Goal: Information Seeking & Learning: Learn about a topic

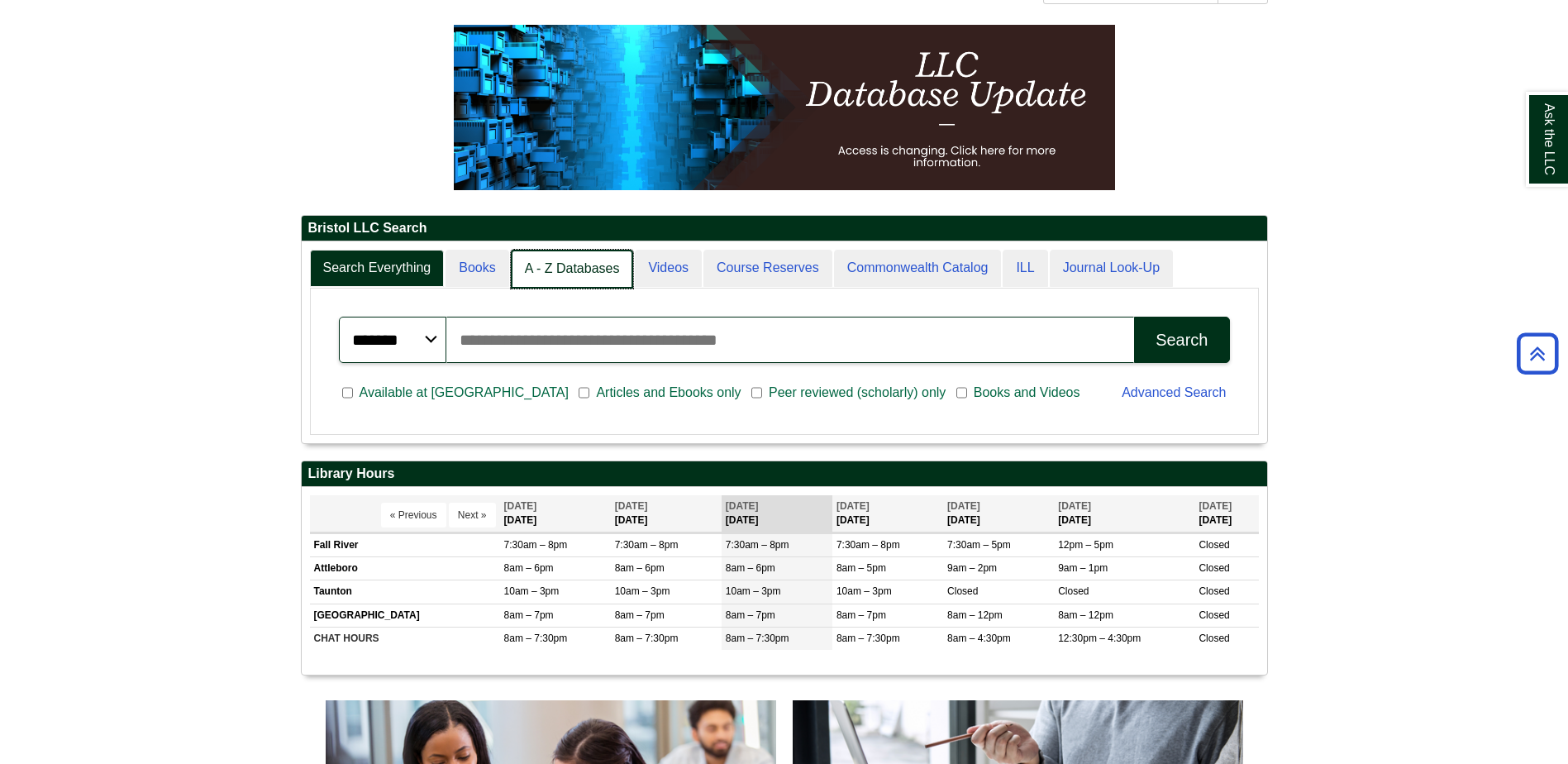
scroll to position [9, 9]
click at [552, 273] on link "A - Z Databases" at bounding box center [572, 269] width 123 height 39
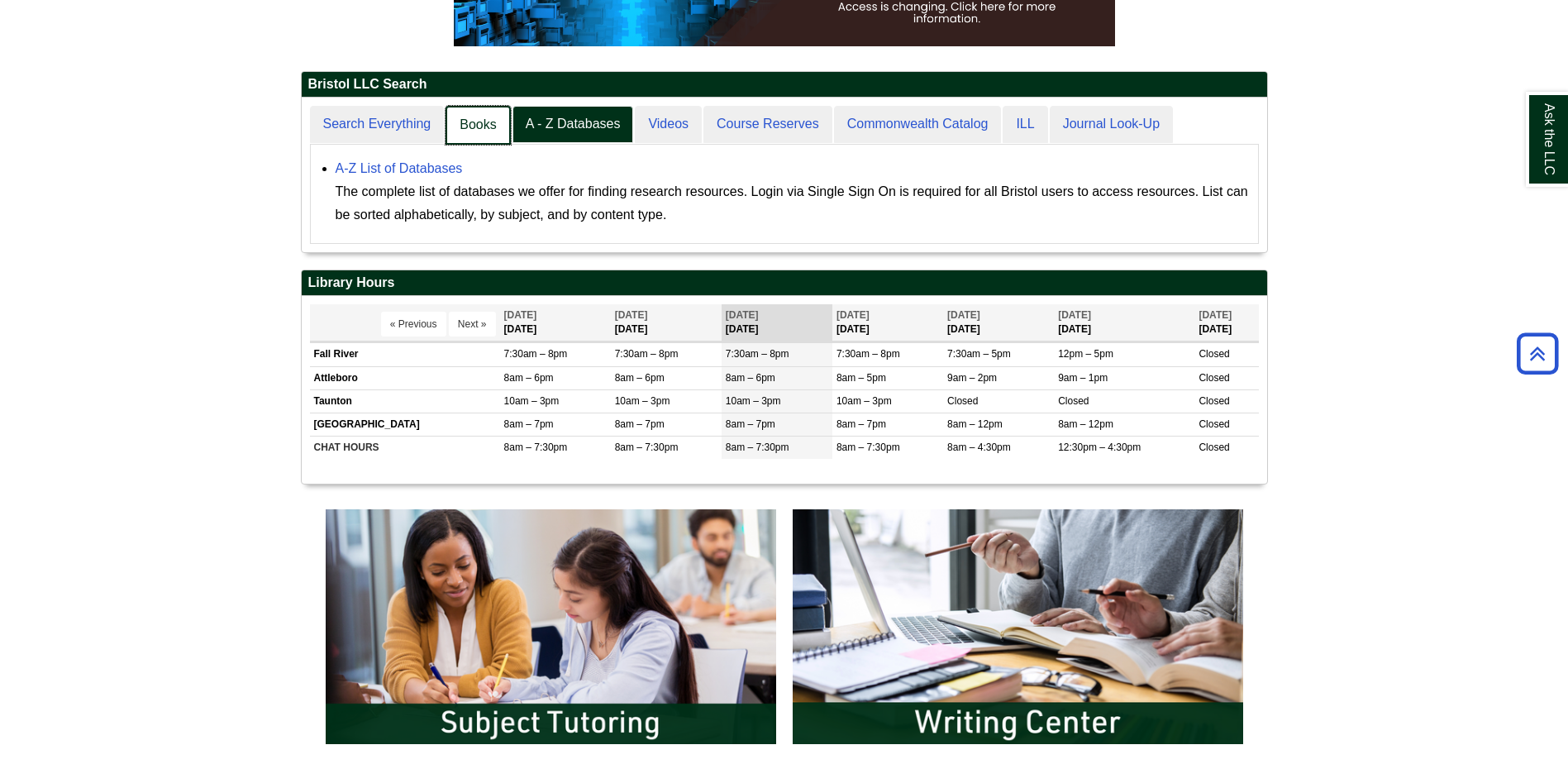
click at [490, 125] on link "Books" at bounding box center [477, 125] width 64 height 39
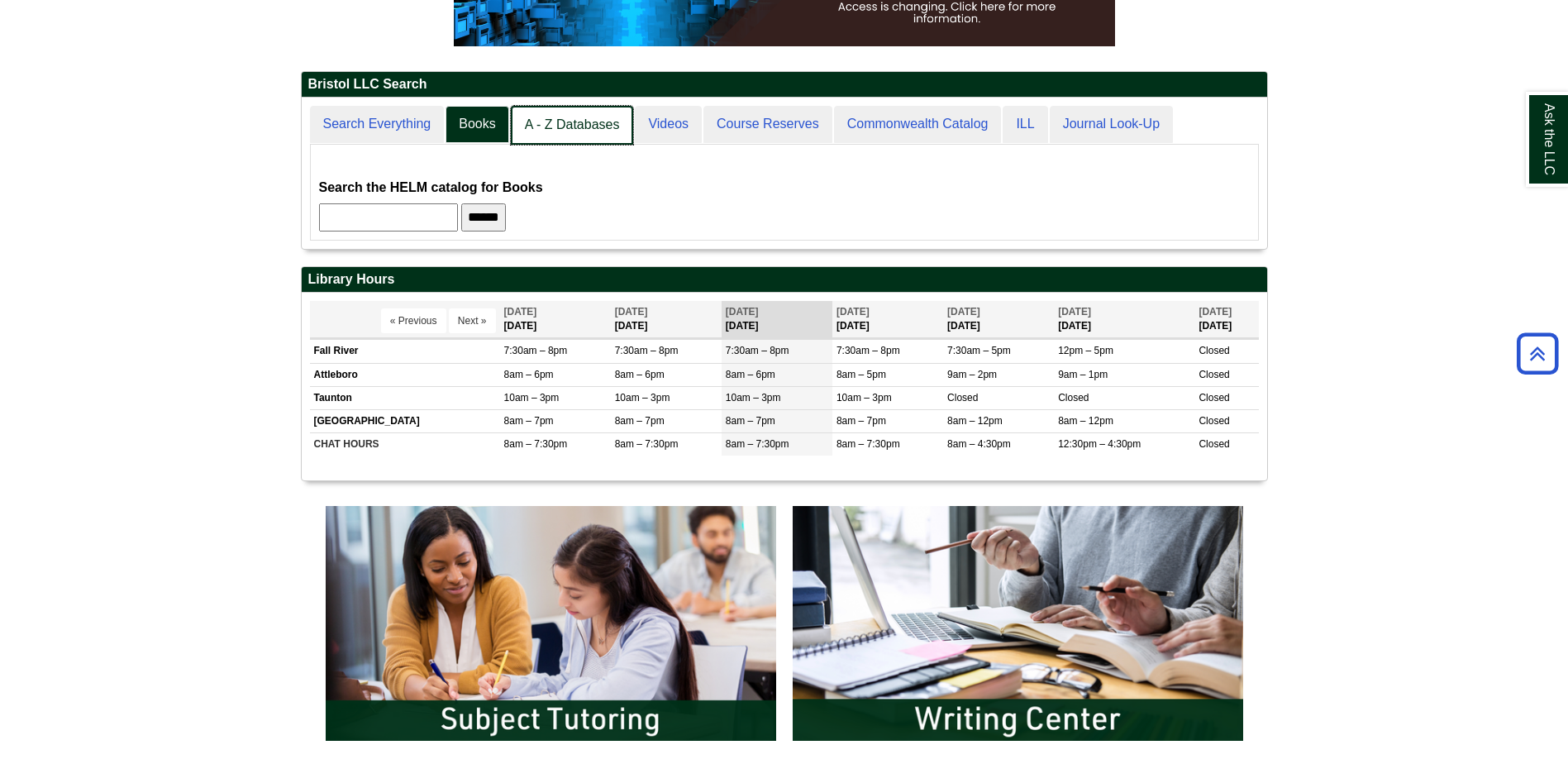
click at [572, 131] on link "A - Z Databases" at bounding box center [572, 125] width 123 height 39
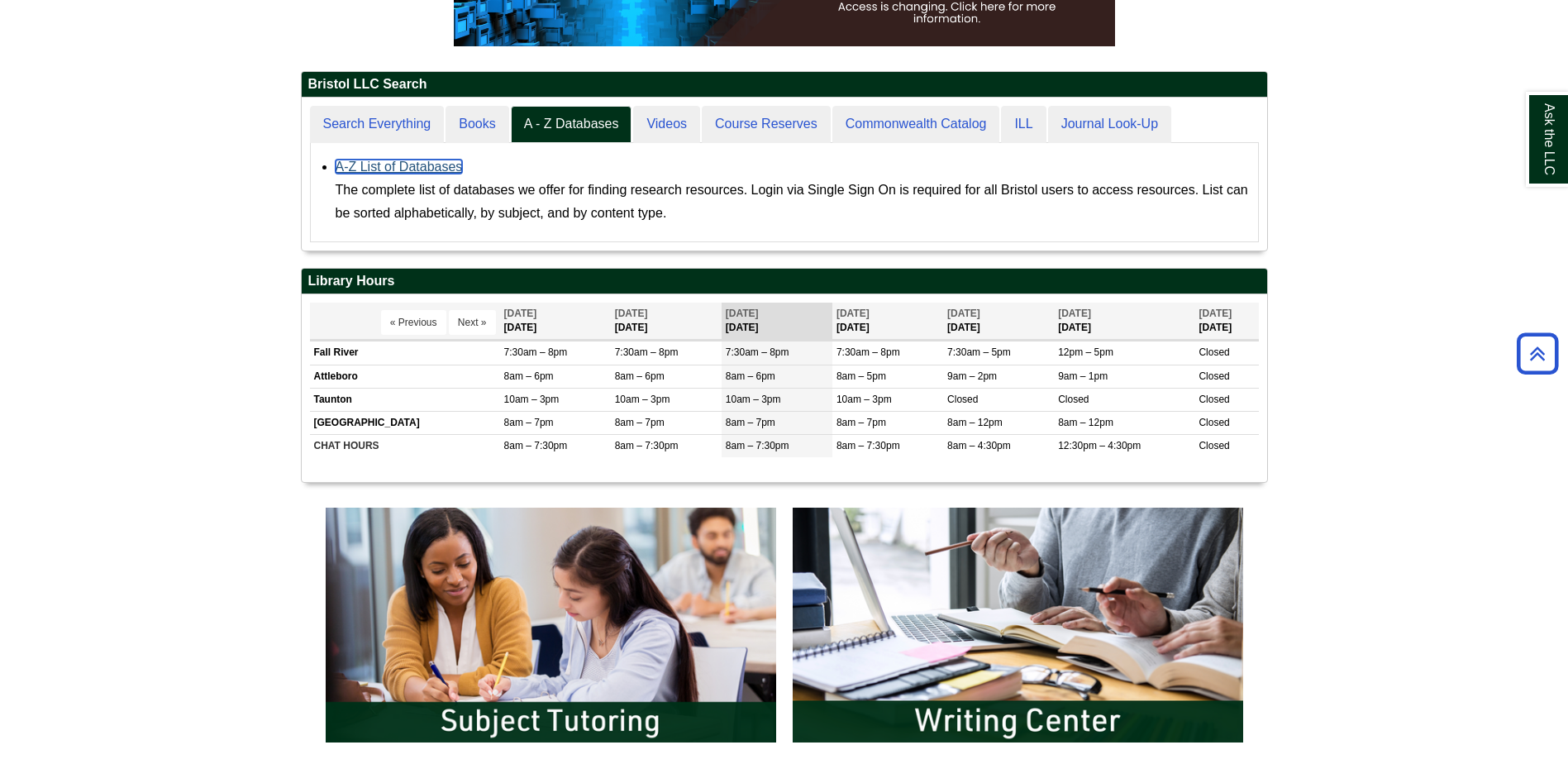
click at [453, 171] on link "A-Z List of Databases" at bounding box center [399, 166] width 127 height 14
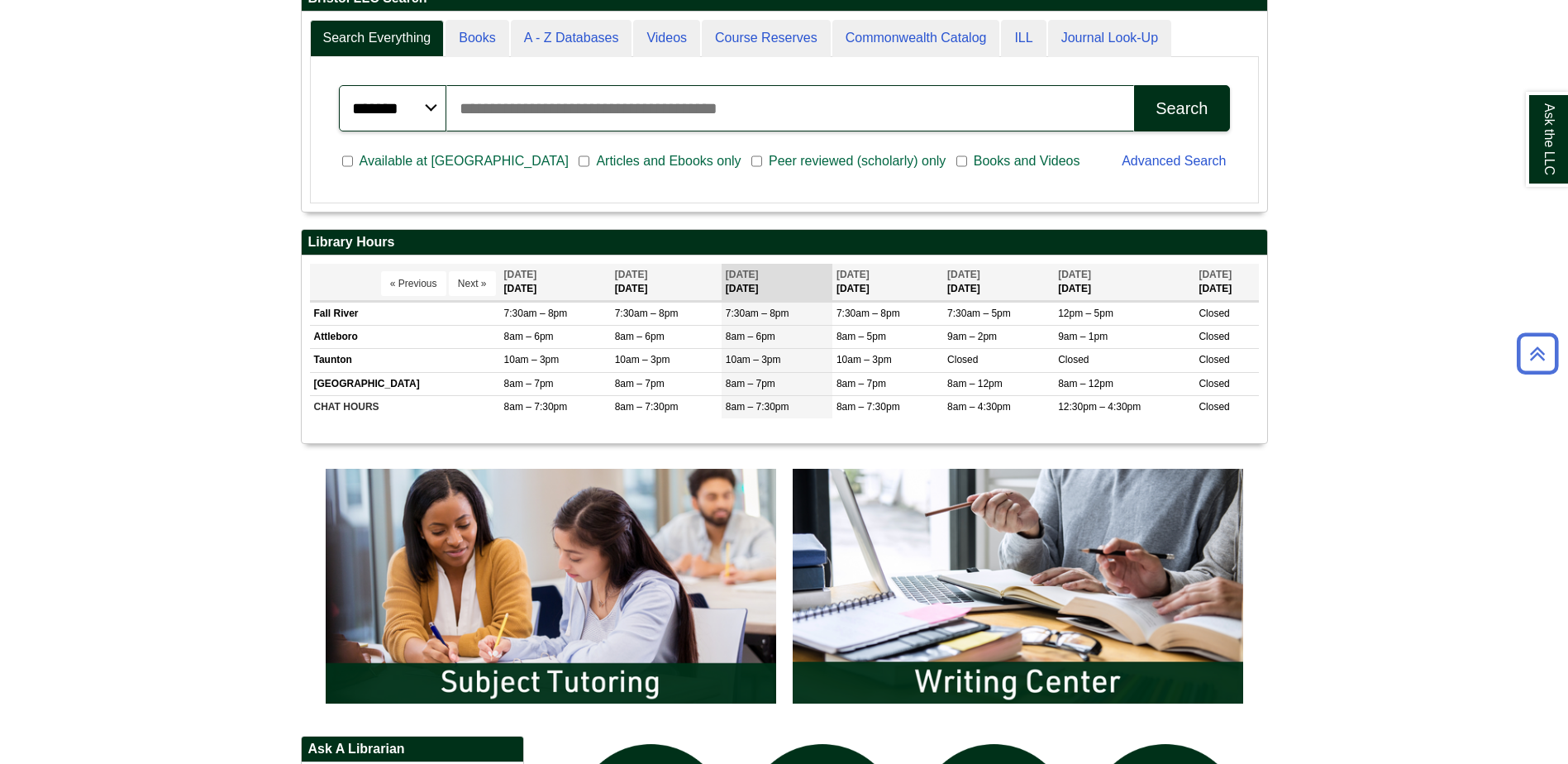
scroll to position [496, 0]
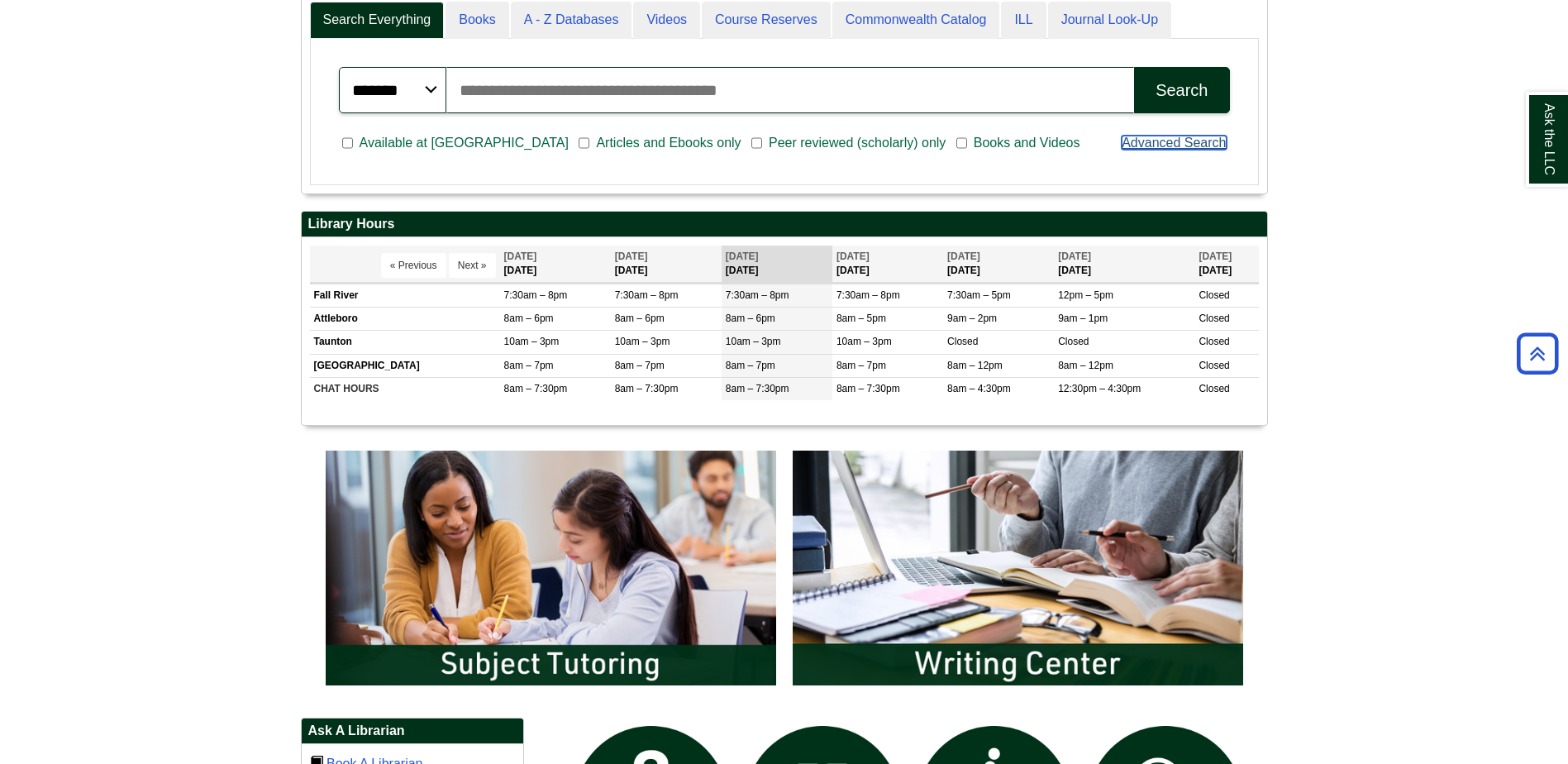
click at [1216, 138] on link "Advanced Search" at bounding box center [1173, 142] width 104 height 14
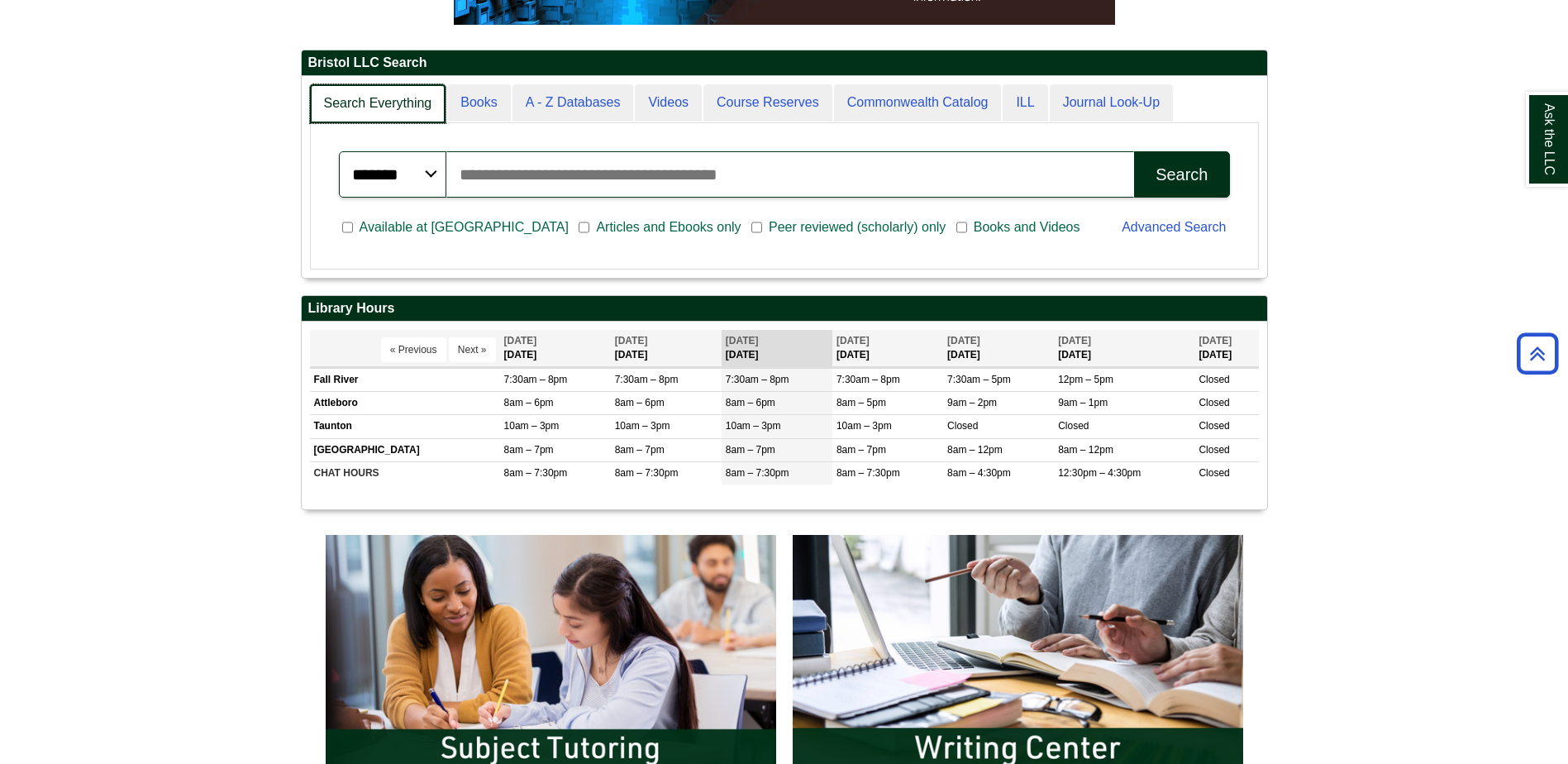
scroll to position [201, 966]
click at [490, 104] on link "Books" at bounding box center [477, 103] width 64 height 39
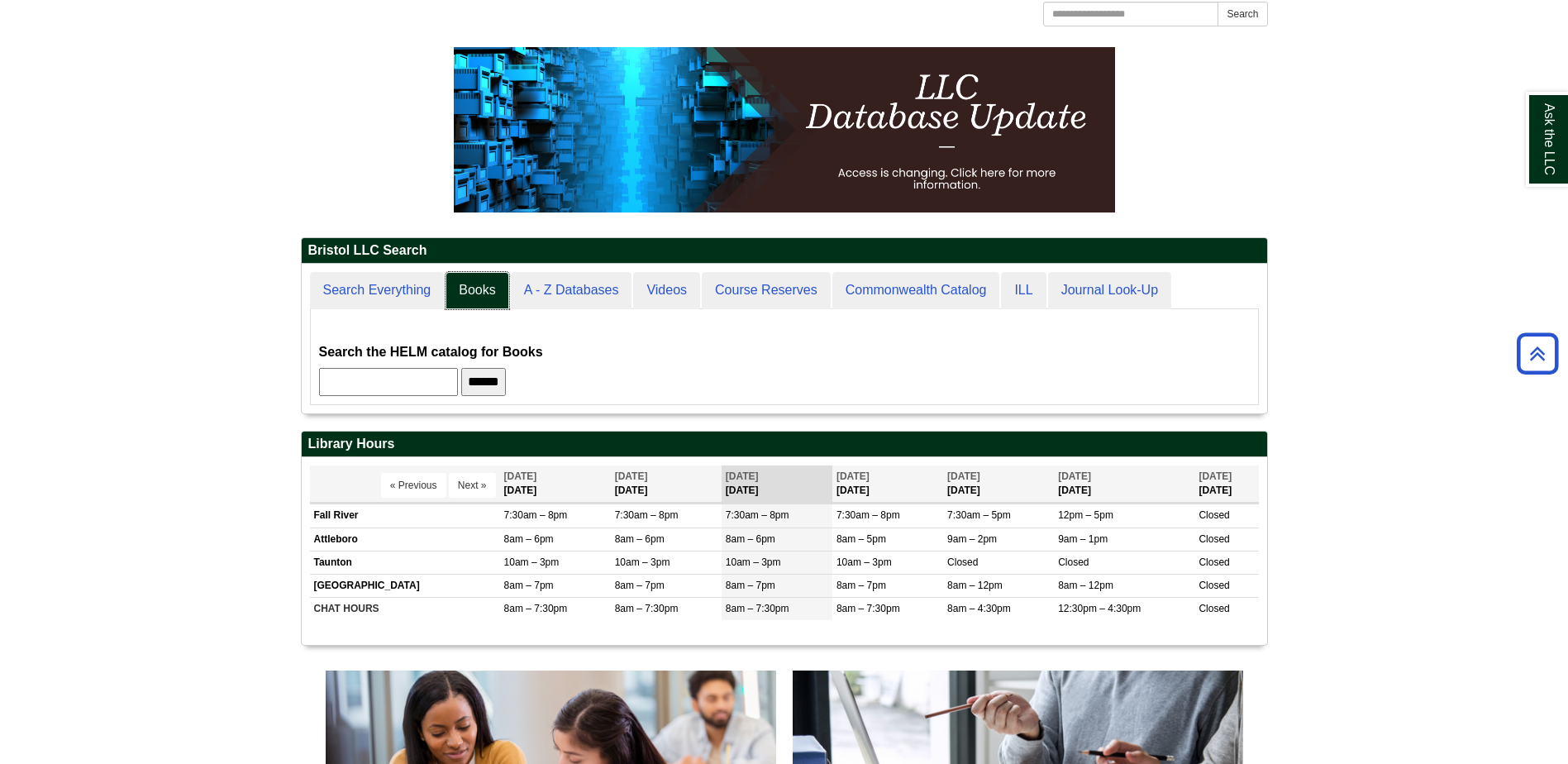
scroll to position [223, 0]
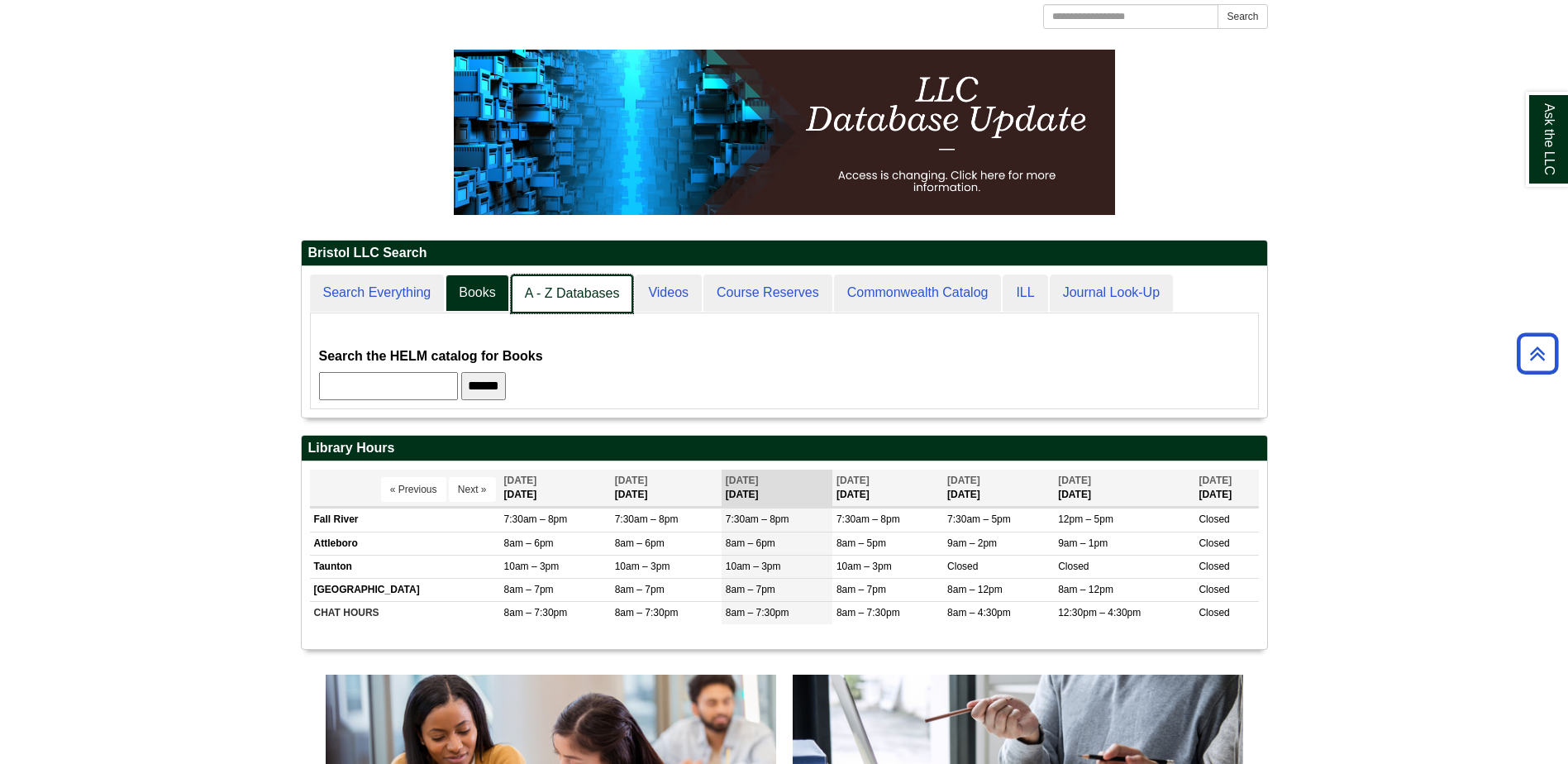
click at [610, 300] on link "A - Z Databases" at bounding box center [572, 294] width 123 height 39
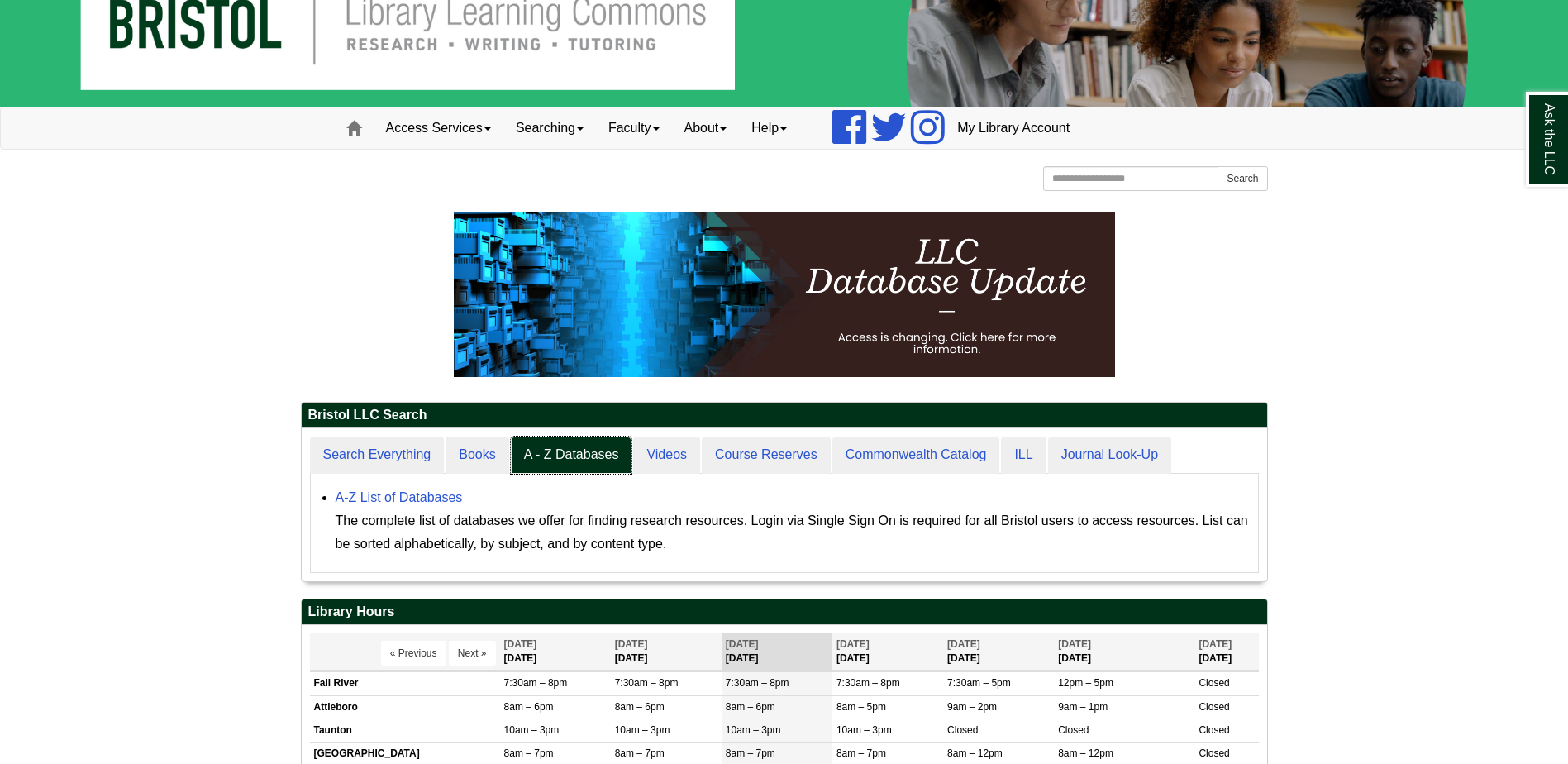
scroll to position [153, 966]
click at [554, 138] on link "Searching" at bounding box center [549, 127] width 93 height 41
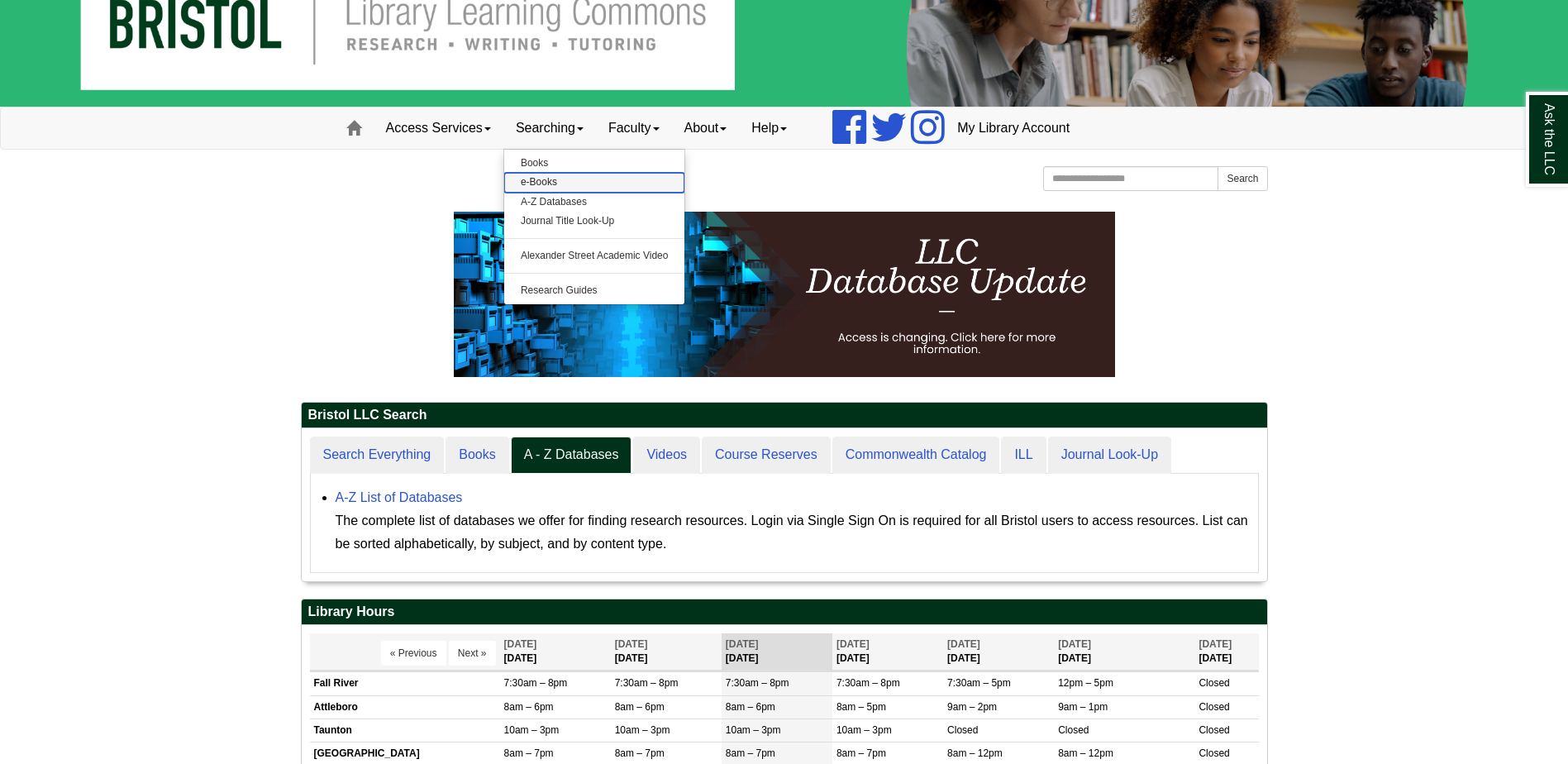
click at [560, 176] on link "e-Books" at bounding box center [594, 183] width 181 height 19
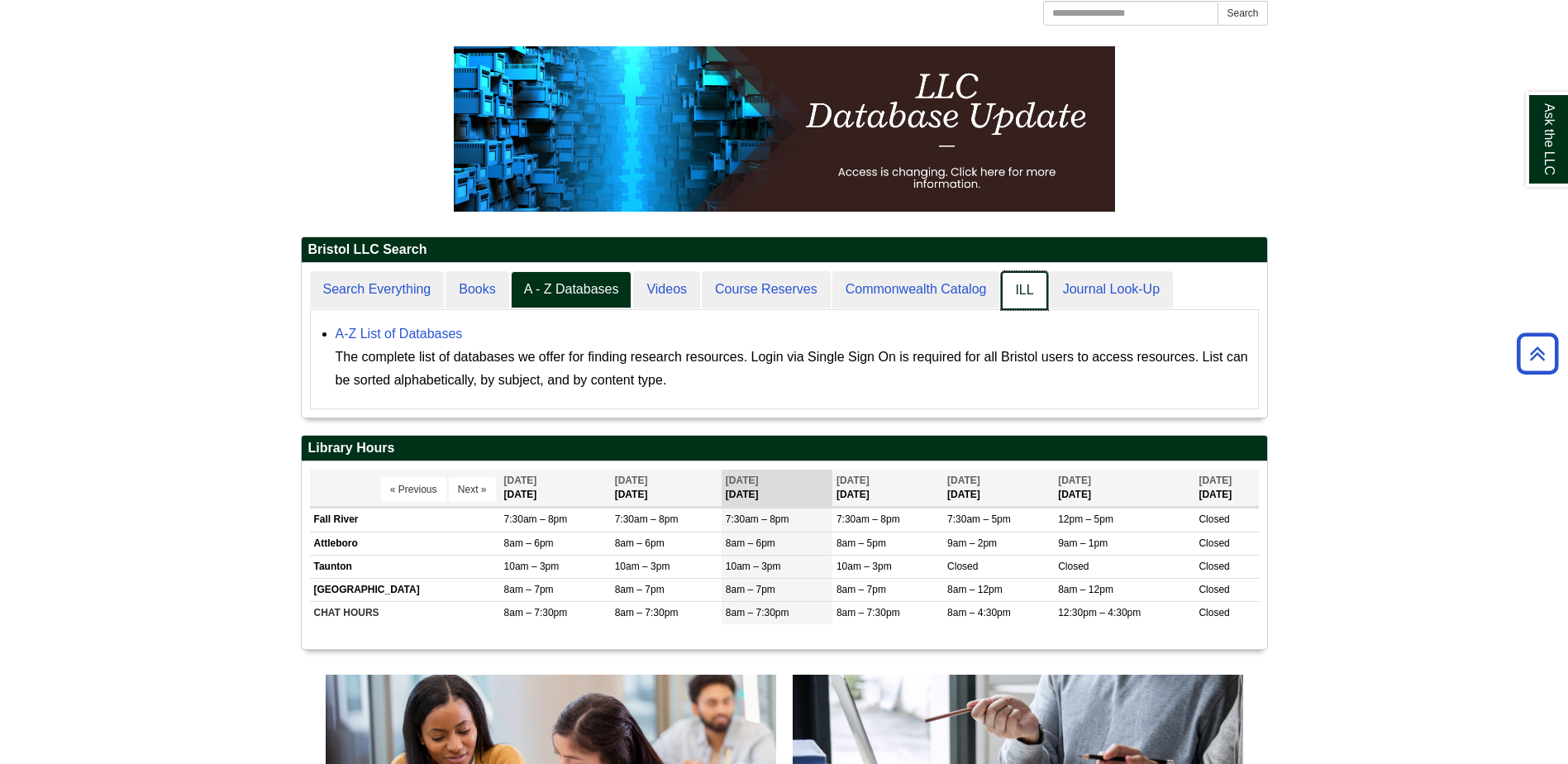
scroll to position [155, 966]
click at [1011, 286] on link "ILL" at bounding box center [1024, 290] width 46 height 39
click at [1030, 299] on link "ILL" at bounding box center [1024, 290] width 46 height 39
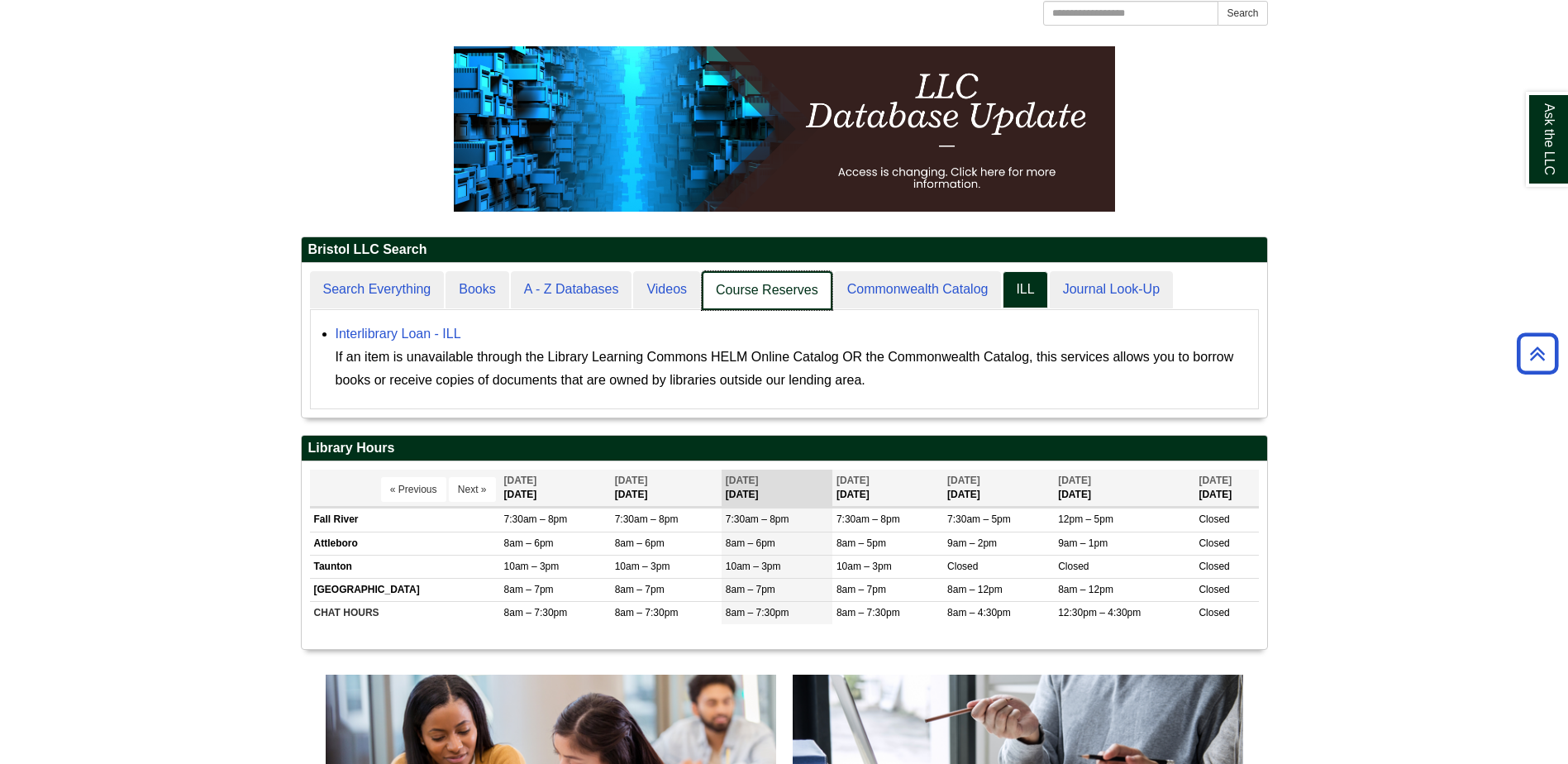
click at [770, 292] on link "Course Reserves" at bounding box center [767, 290] width 131 height 39
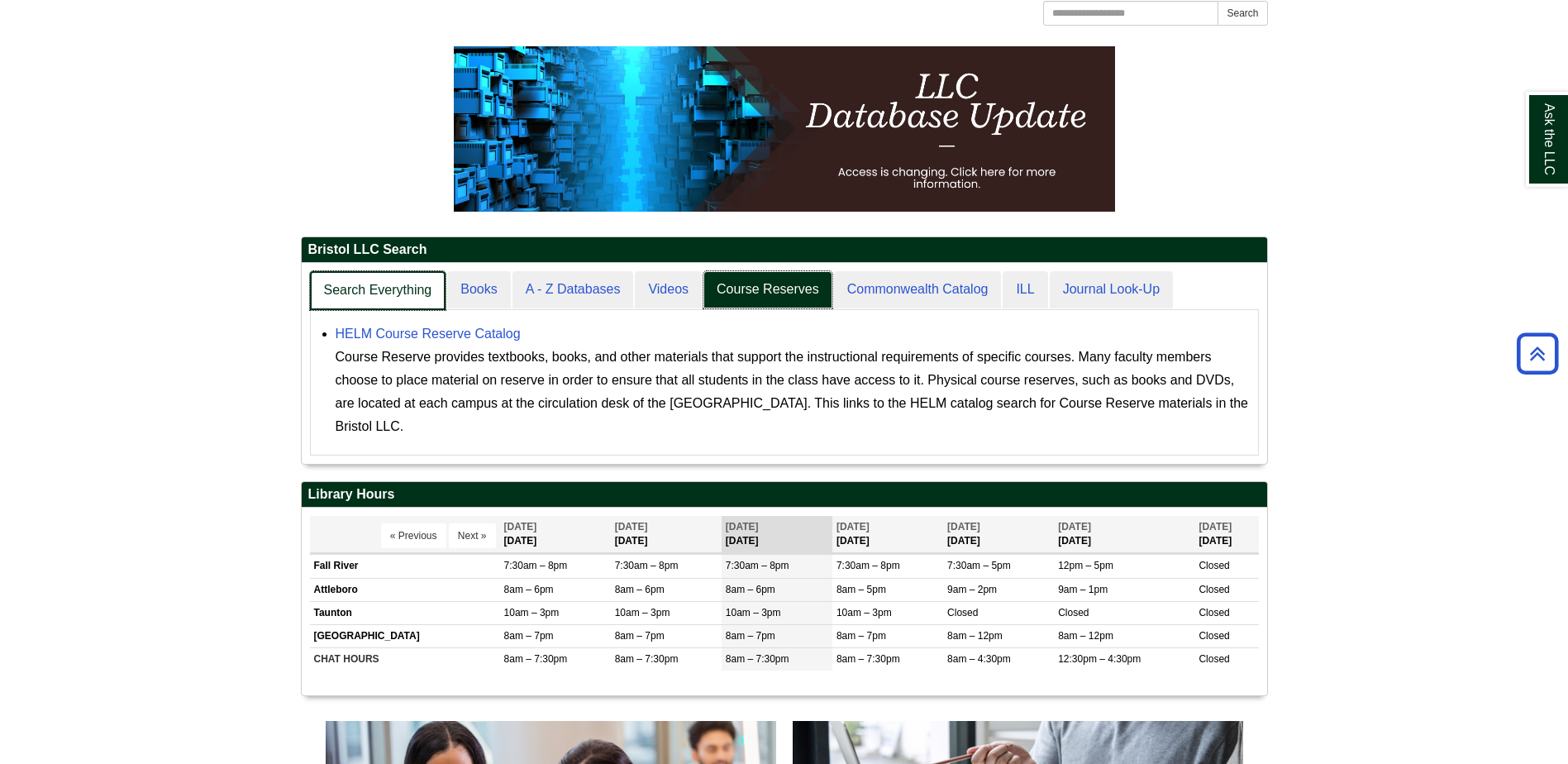
scroll to position [201, 966]
click at [332, 285] on link "Search Everything" at bounding box center [378, 290] width 137 height 39
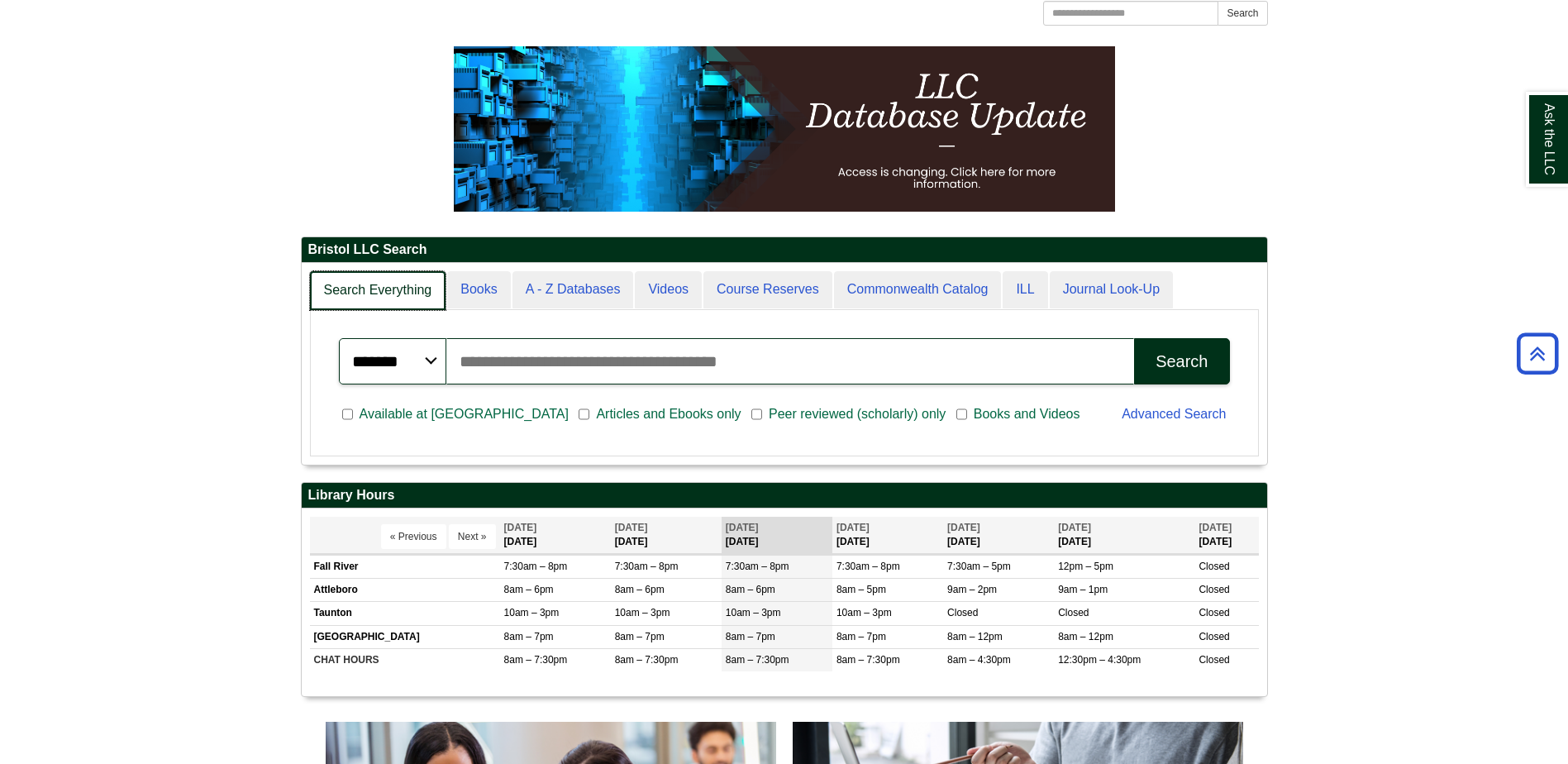
click at [338, 285] on link "Search Everything" at bounding box center [378, 290] width 137 height 39
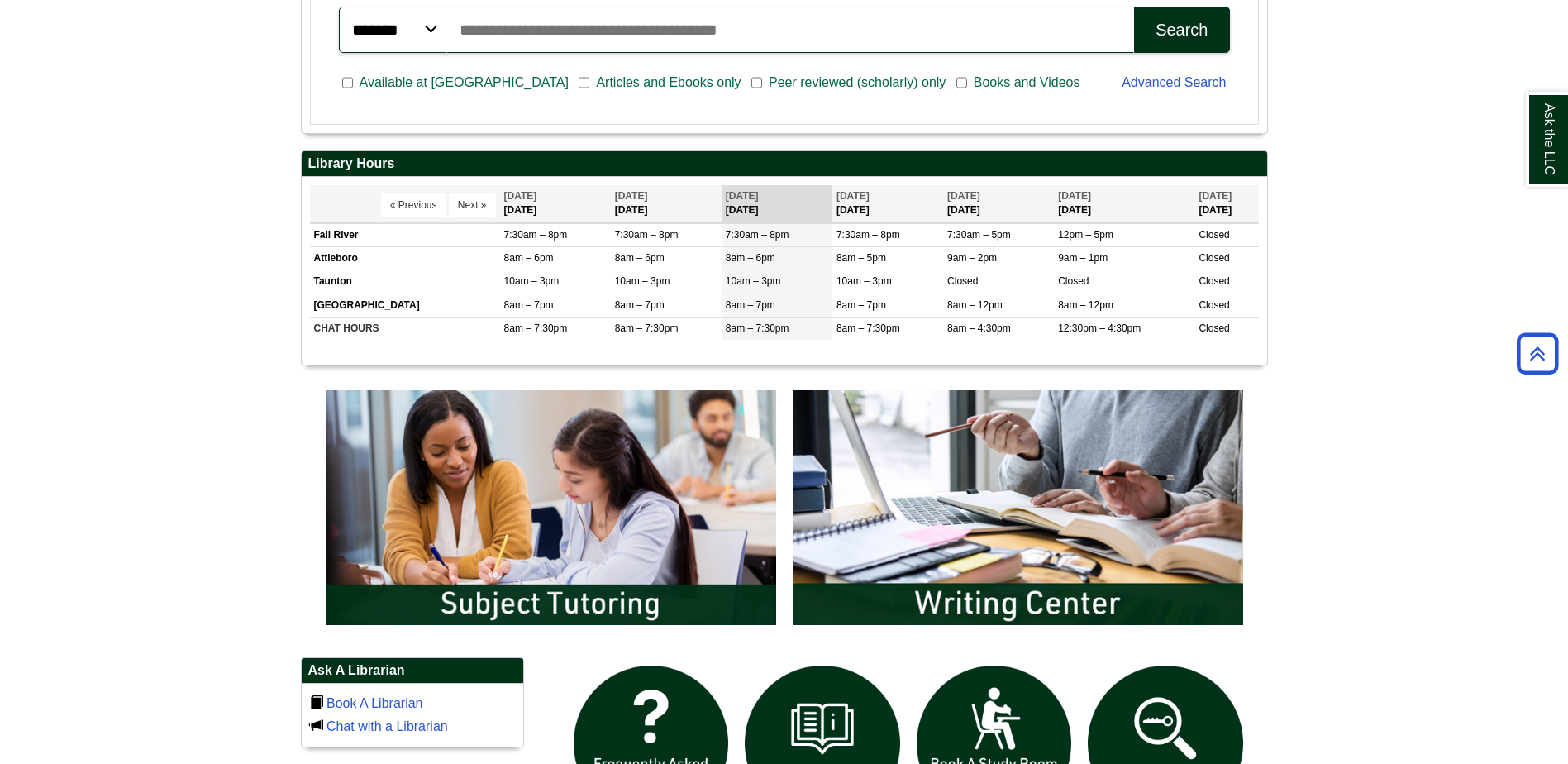
scroll to position [227, 0]
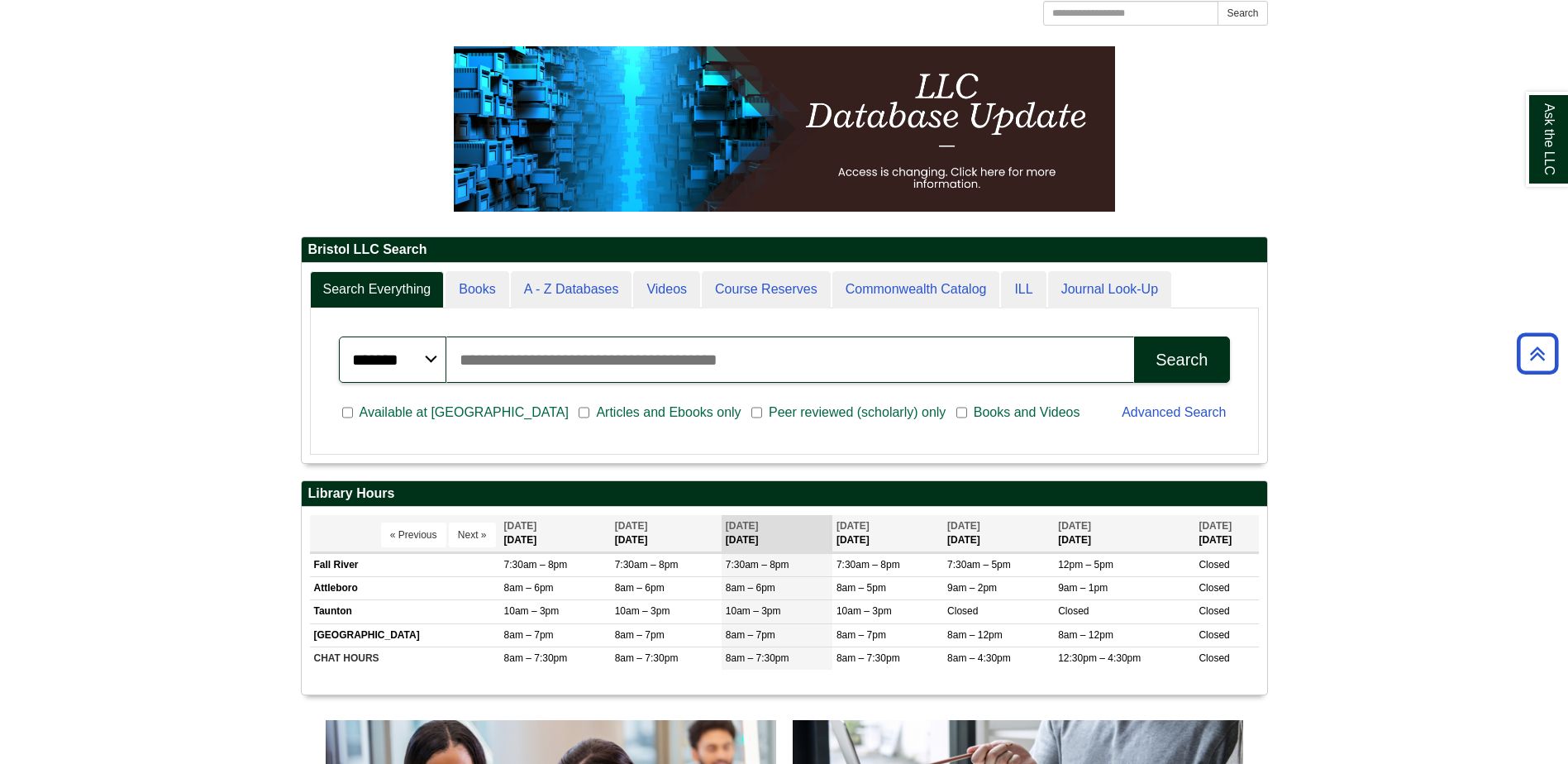
click at [692, 359] on input "Search articles, books, journals & more" at bounding box center [791, 360] width 688 height 46
click at [708, 356] on input "Search articles, books, journals & more" at bounding box center [791, 360] width 688 height 46
type input "*****"
click at [1209, 361] on button "Search" at bounding box center [1181, 360] width 95 height 46
